Goal: Task Accomplishment & Management: Use online tool/utility

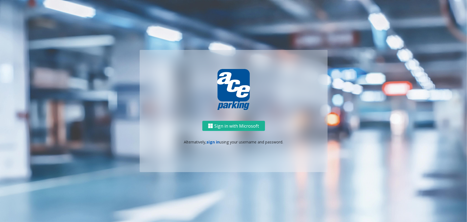
click at [216, 141] on link "sign in" at bounding box center [212, 141] width 13 height 5
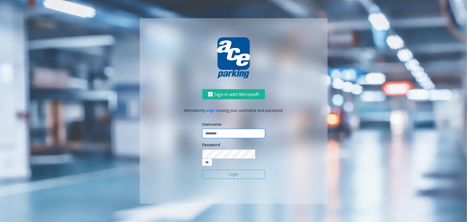
click at [223, 138] on input "text" at bounding box center [233, 133] width 63 height 9
type input "********"
click at [217, 169] on button "Login" at bounding box center [233, 173] width 63 height 9
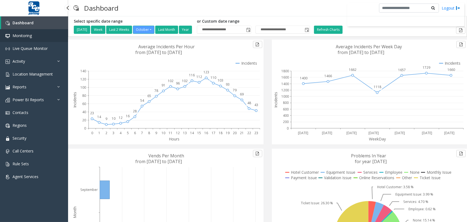
click at [40, 36] on link "Monitoring" at bounding box center [34, 35] width 68 height 13
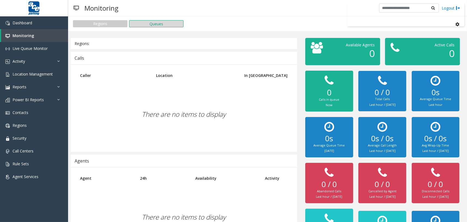
click at [157, 21] on button "Queues" at bounding box center [156, 23] width 54 height 7
click at [159, 25] on button "Queues" at bounding box center [156, 23] width 54 height 7
click at [154, 25] on button "Queues" at bounding box center [156, 23] width 54 height 7
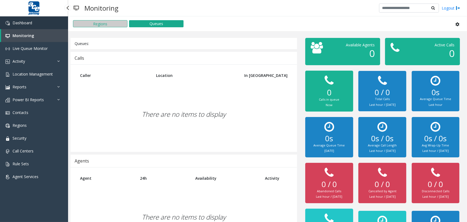
click at [45, 23] on link "Dashboard" at bounding box center [34, 22] width 68 height 13
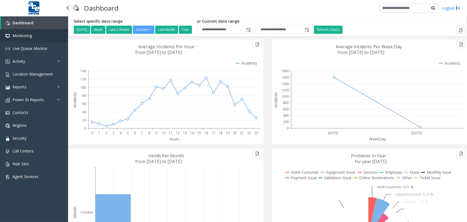
click at [47, 38] on link "Monitoring" at bounding box center [34, 35] width 68 height 13
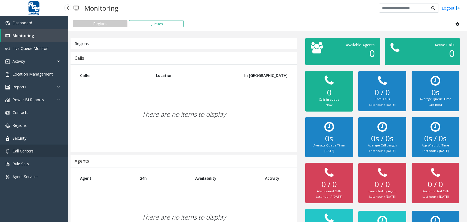
click at [29, 150] on span "Call Centers" at bounding box center [23, 150] width 21 height 5
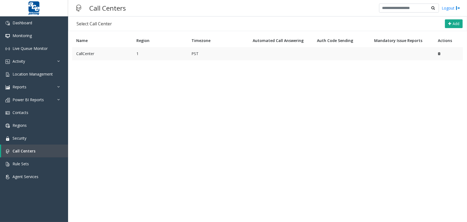
click at [94, 57] on td "CallCenter" at bounding box center [102, 53] width 60 height 13
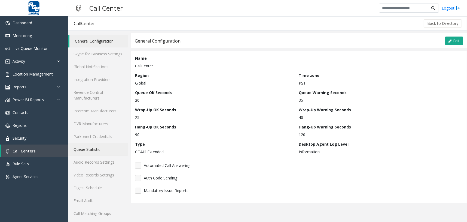
click at [97, 153] on link "Queue Statistic" at bounding box center [98, 149] width 60 height 13
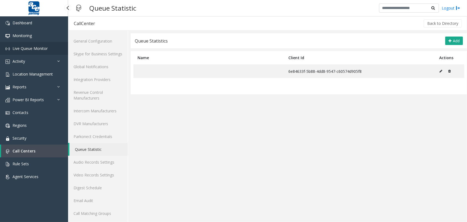
click at [35, 50] on span "Live Queue Monitor" at bounding box center [30, 48] width 35 height 5
